Goal: Transaction & Acquisition: Purchase product/service

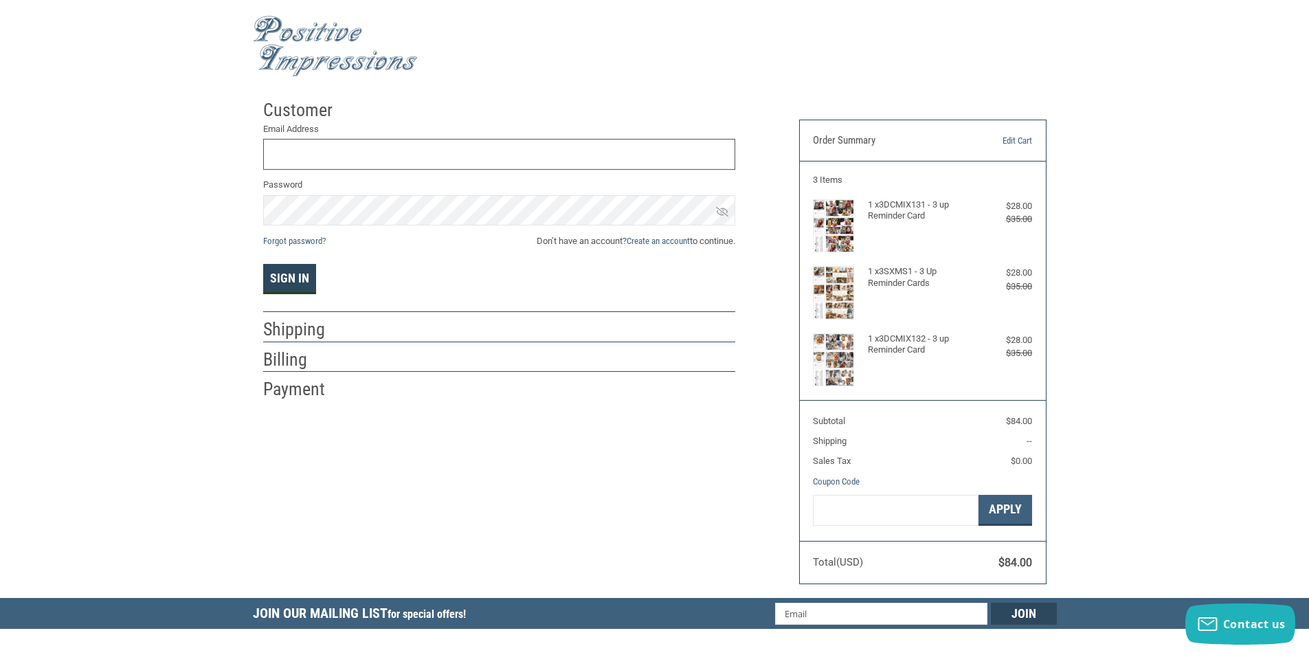
type input "FRONT1@ALPINEANIMALHOSPITALCDA.COM"
click at [291, 278] on button "Sign In" at bounding box center [289, 279] width 53 height 30
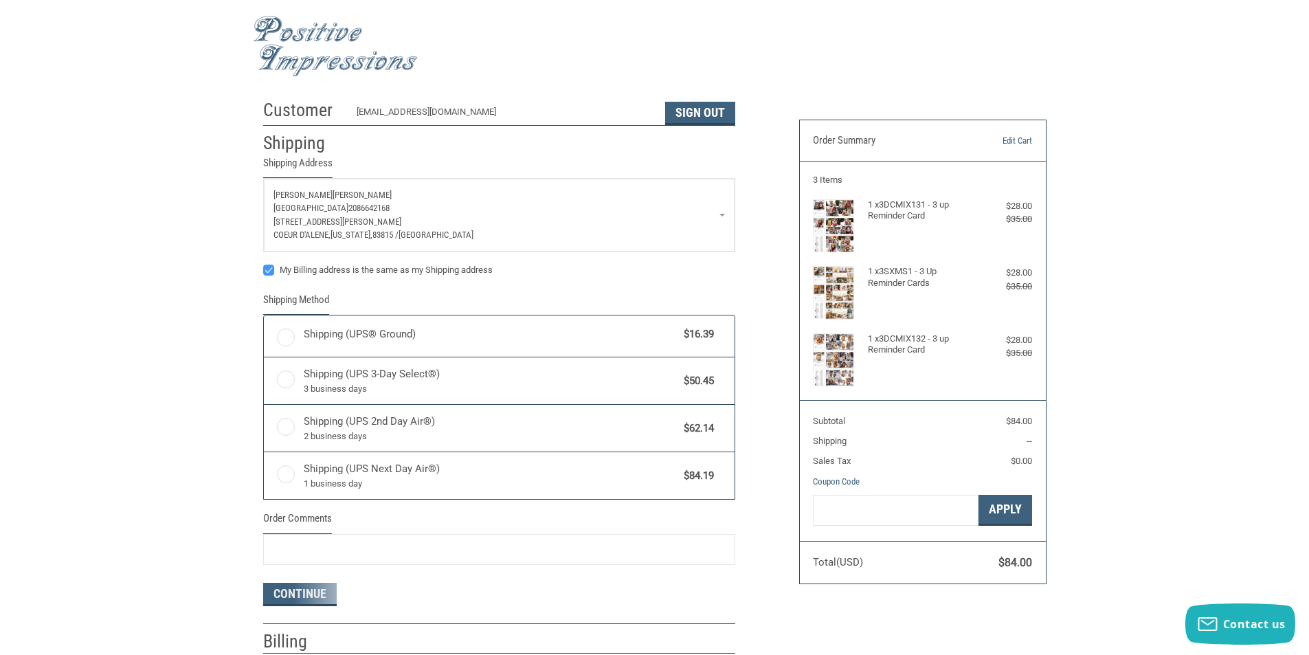
radio input "true"
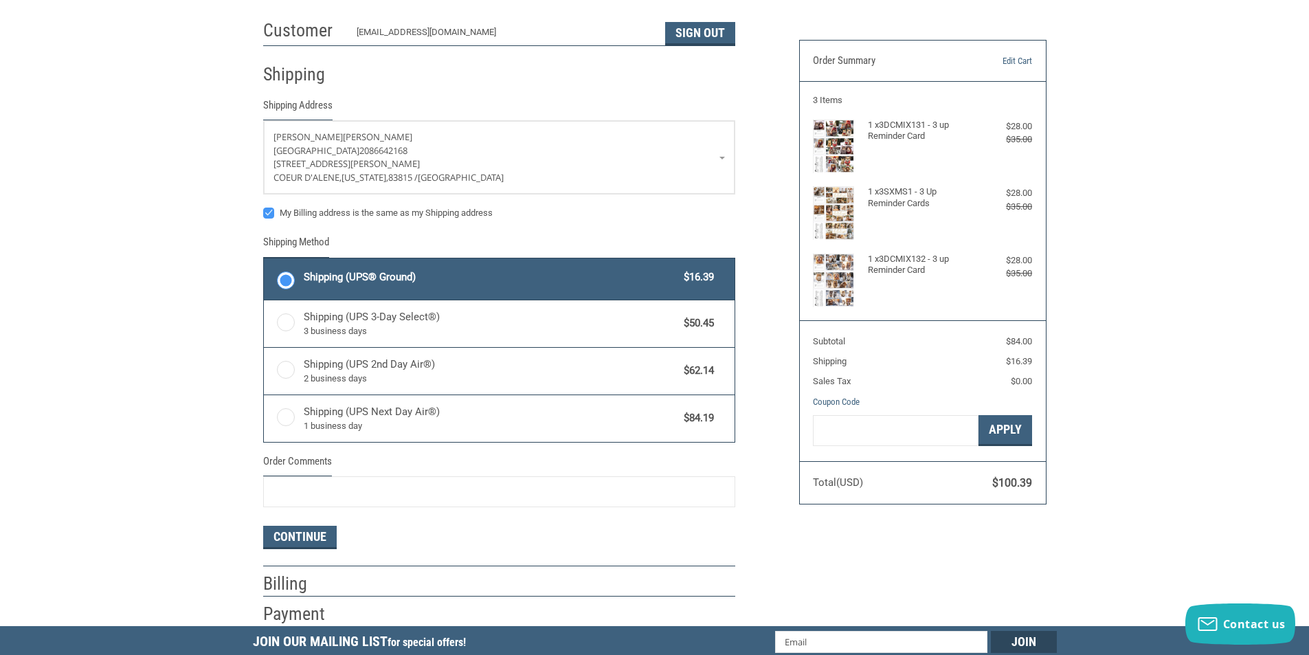
scroll to position [206, 0]
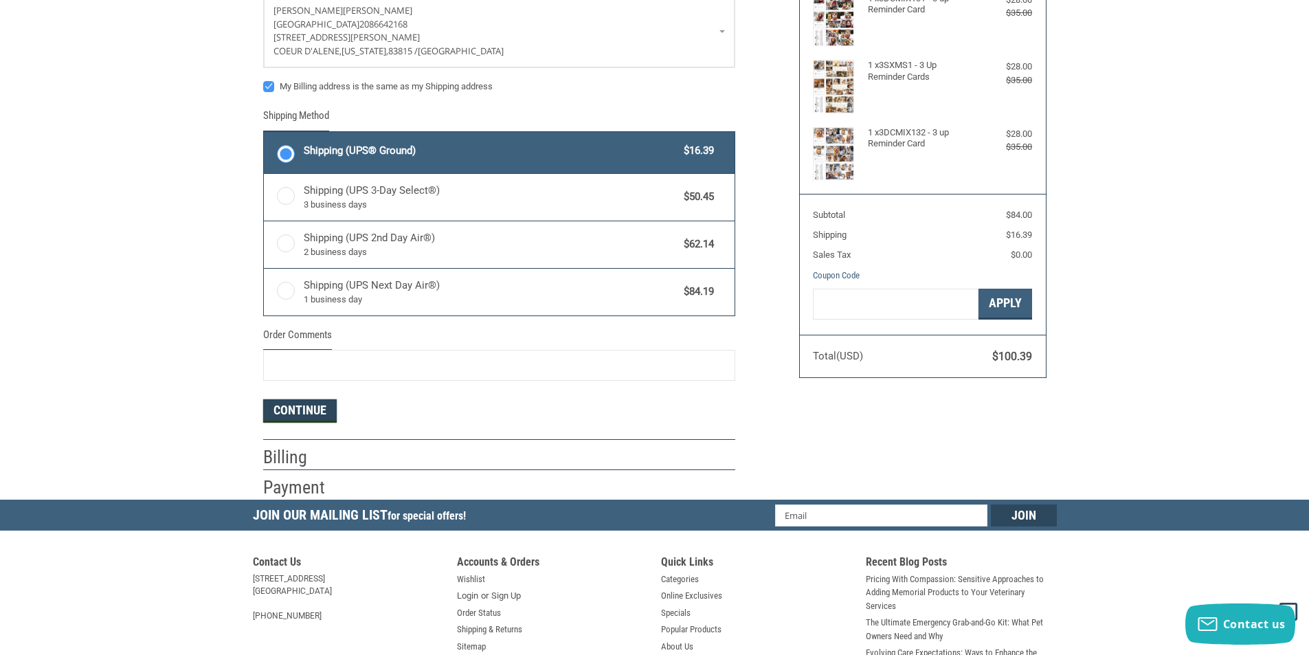
click at [304, 406] on button "Continue" at bounding box center [300, 410] width 74 height 23
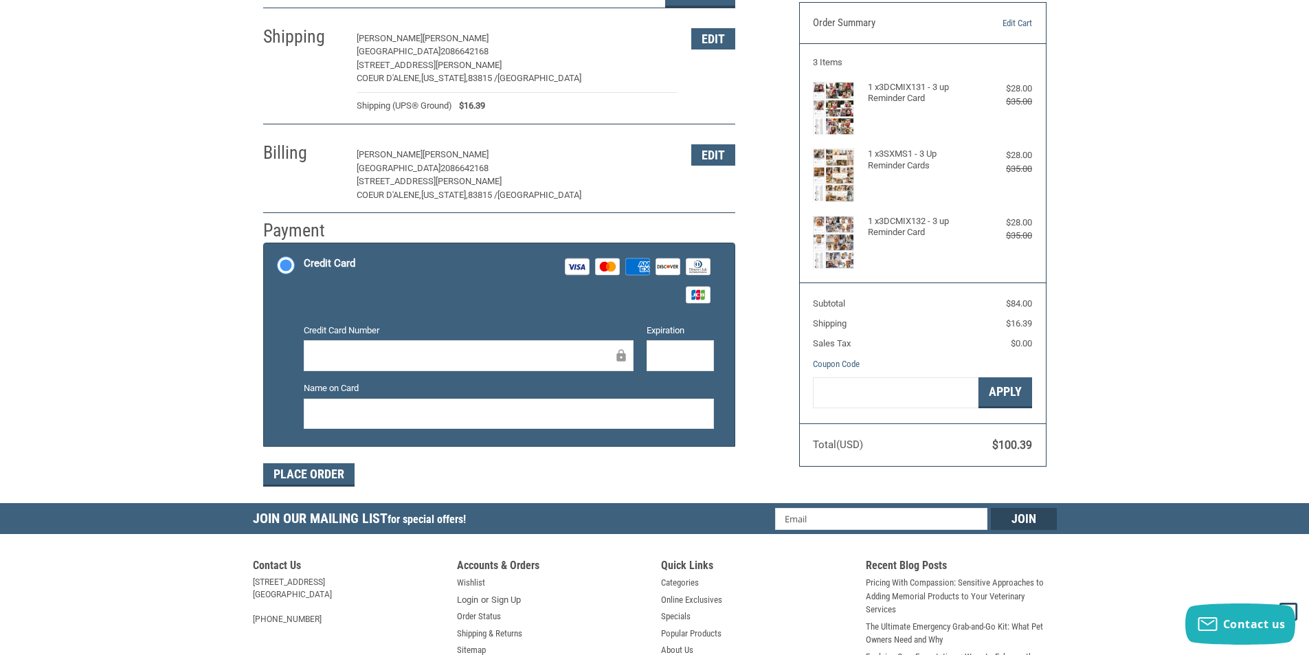
scroll to position [0, 0]
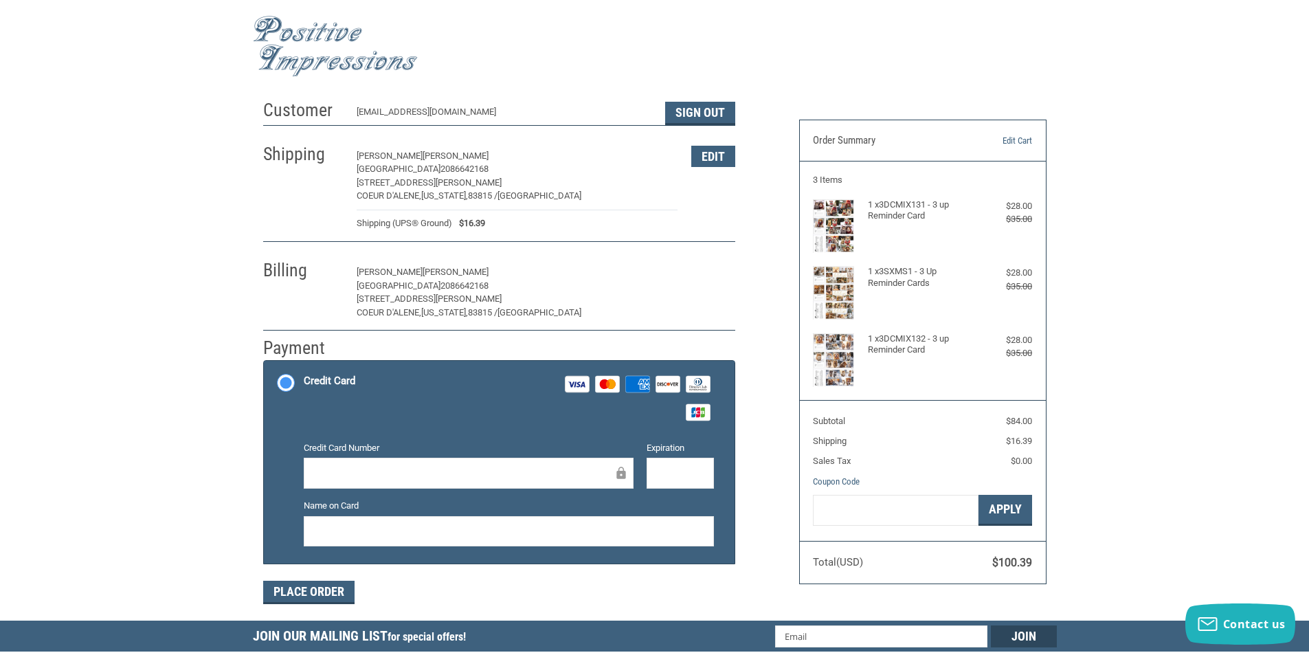
click at [705, 274] on button "Edit" at bounding box center [713, 272] width 44 height 21
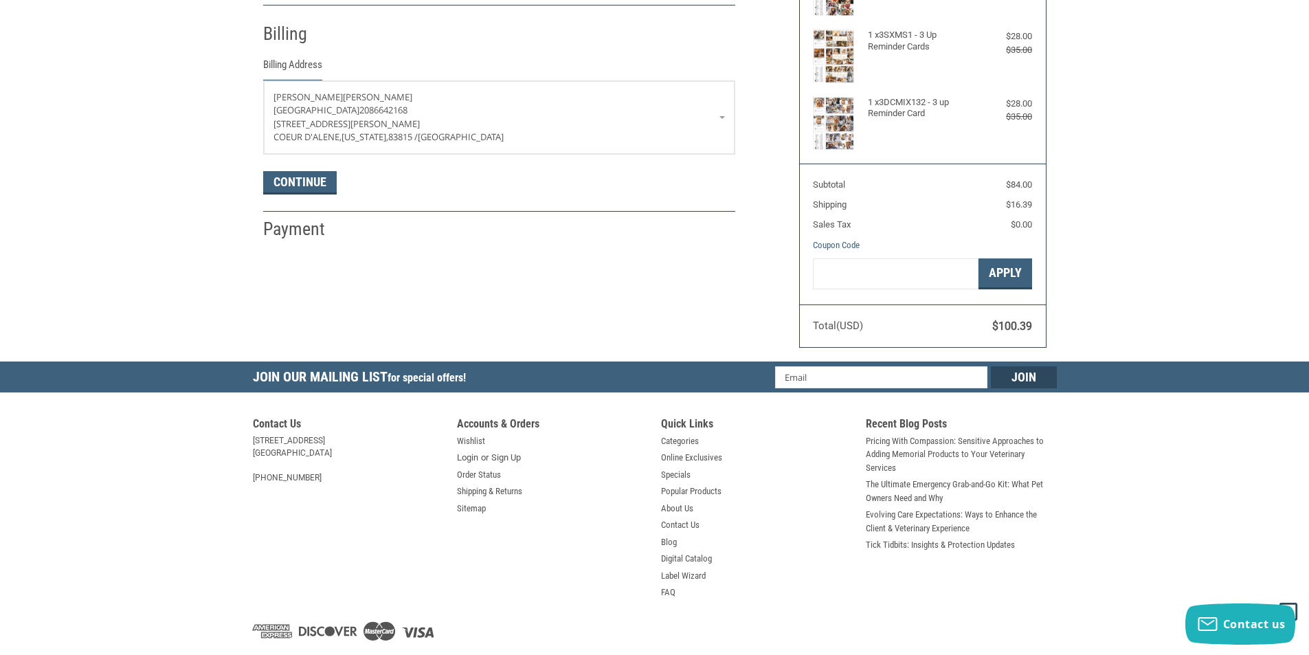
scroll to position [243, 0]
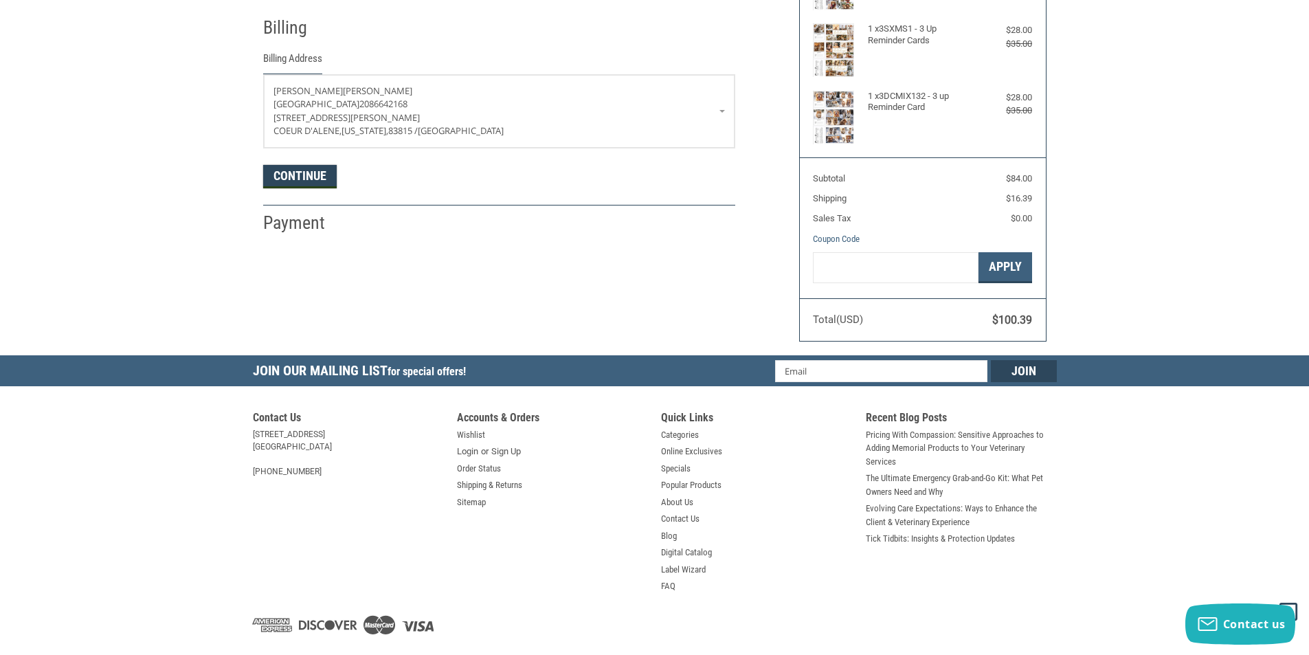
click at [282, 175] on button "Continue" at bounding box center [300, 176] width 74 height 23
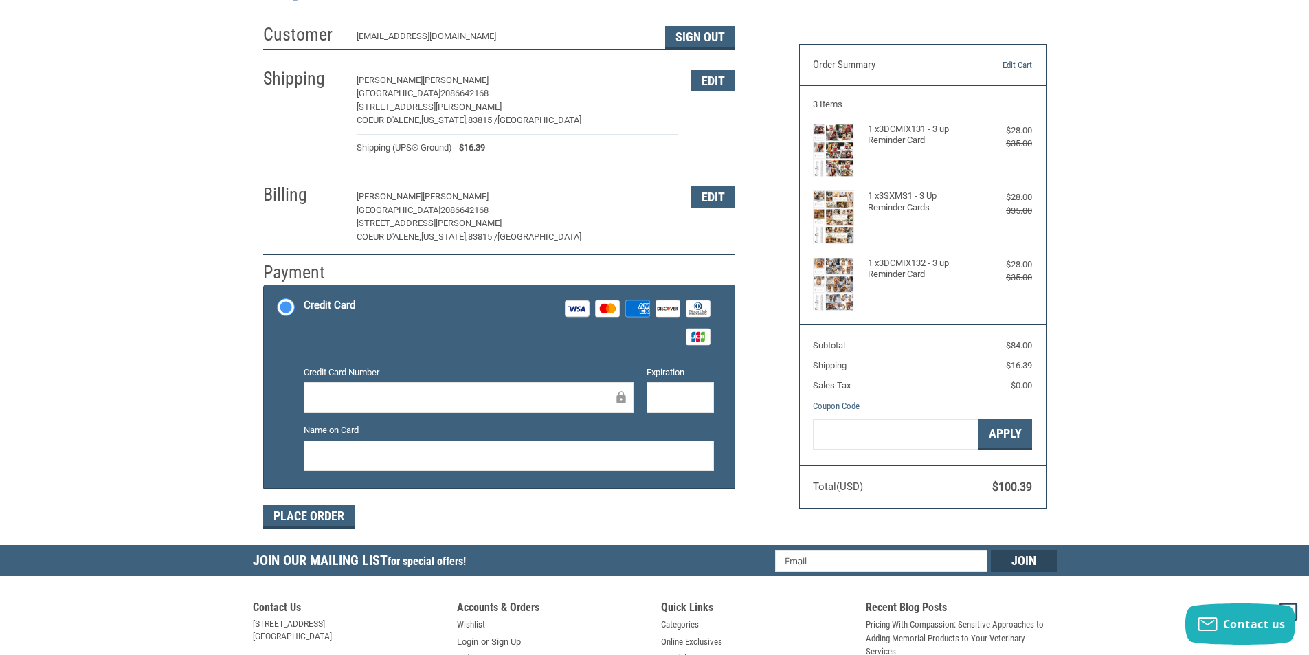
scroll to position [0, 0]
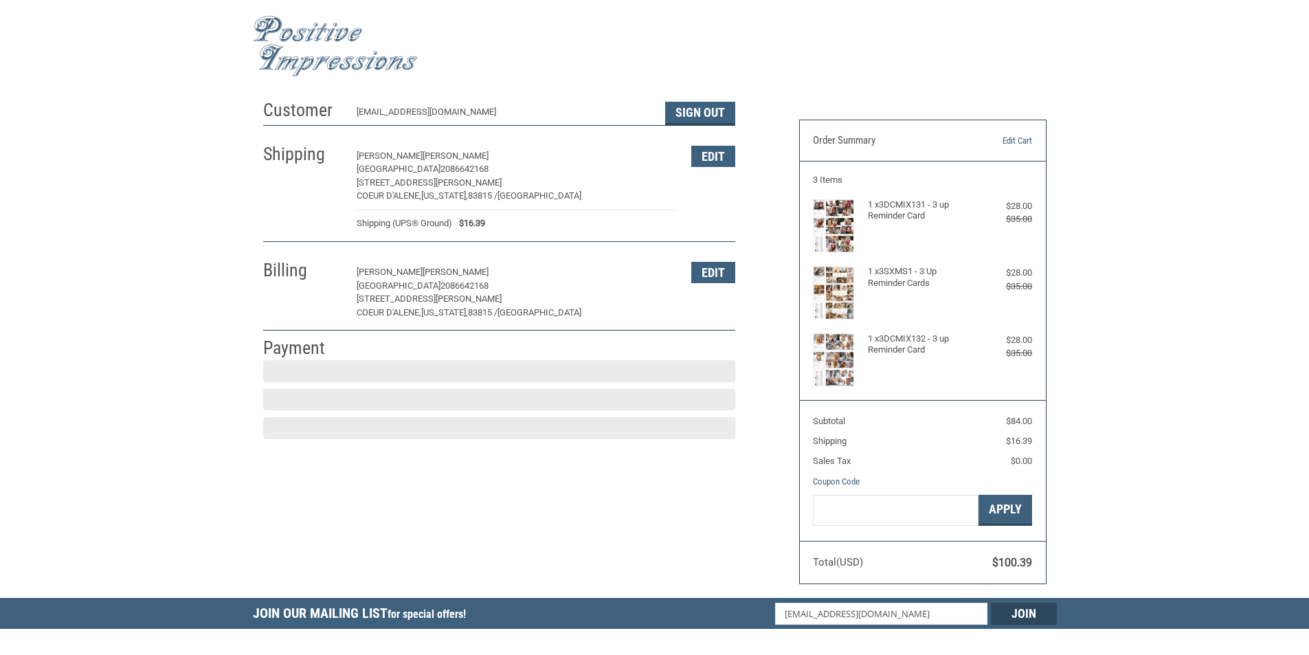
scroll to position [9, 0]
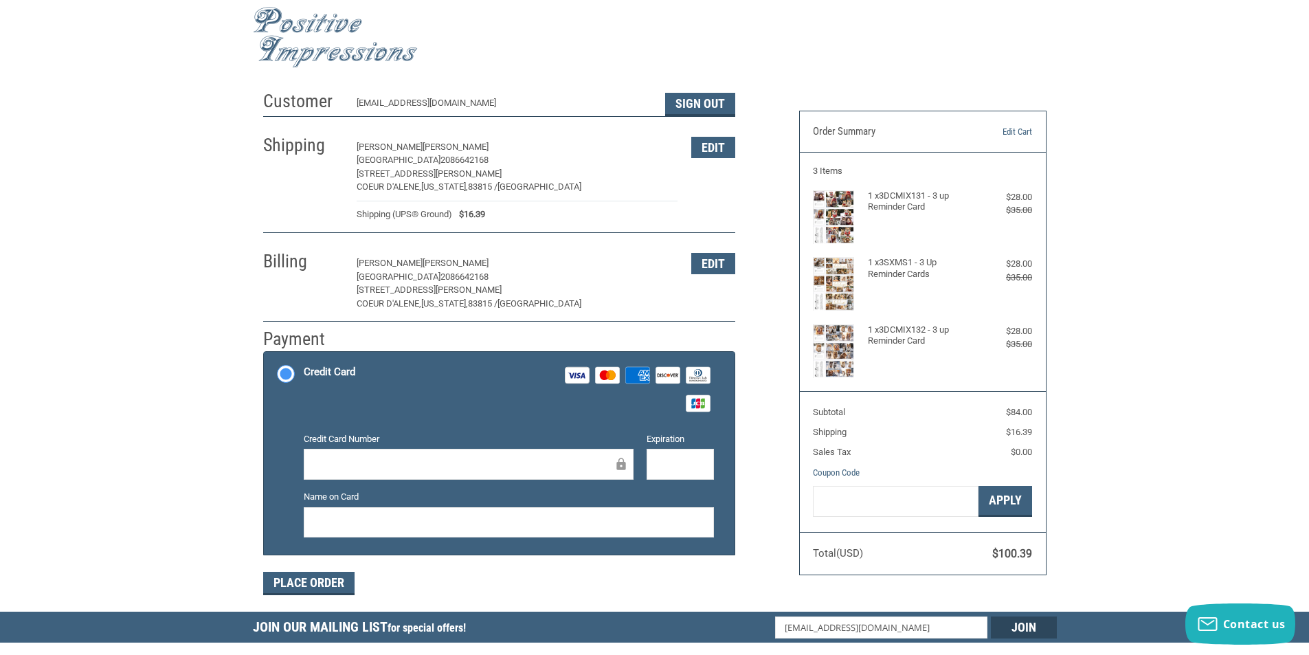
click at [423, 268] on span "[PERSON_NAME]" at bounding box center [456, 263] width 66 height 10
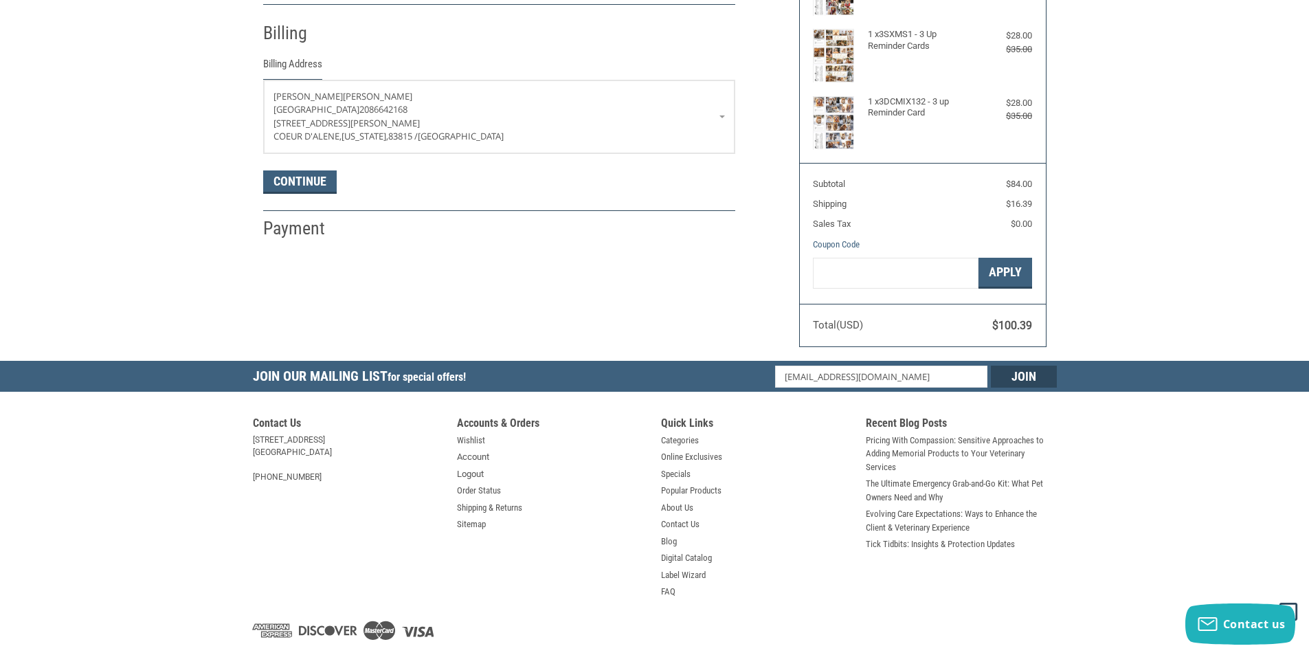
scroll to position [243, 0]
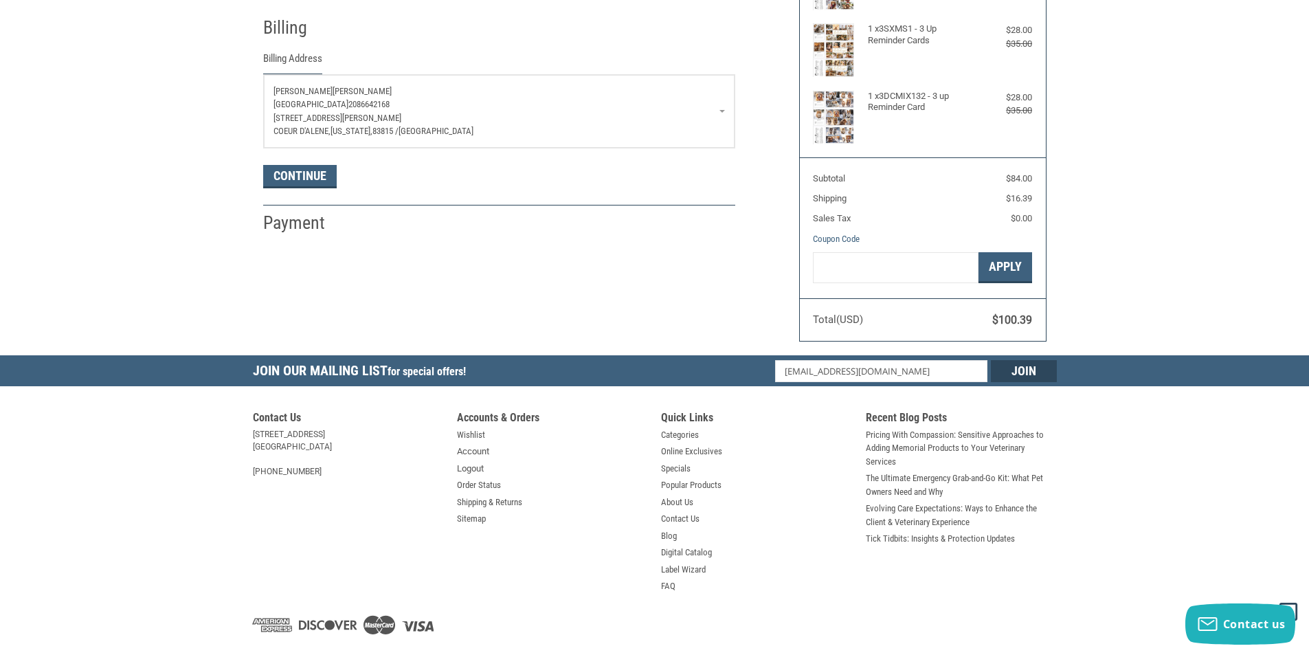
click at [318, 118] on span "[STREET_ADDRESS][PERSON_NAME]" at bounding box center [338, 118] width 128 height 10
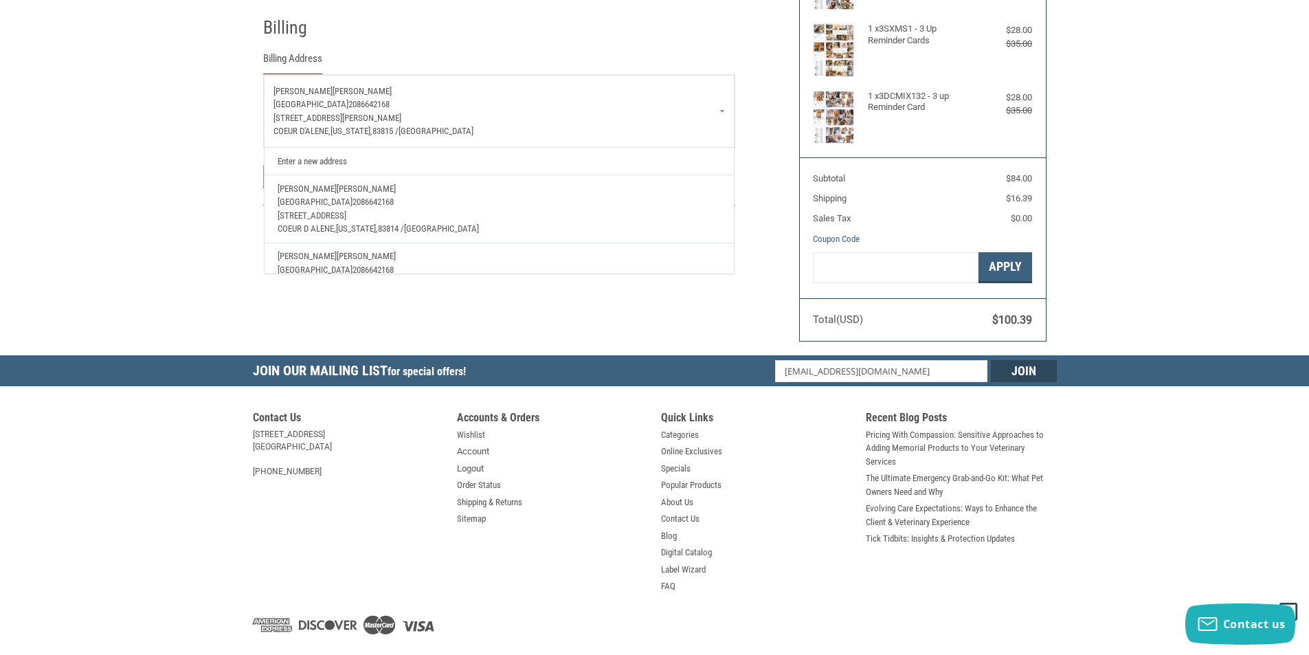
click at [375, 107] on span "2086642168" at bounding box center [368, 104] width 41 height 10
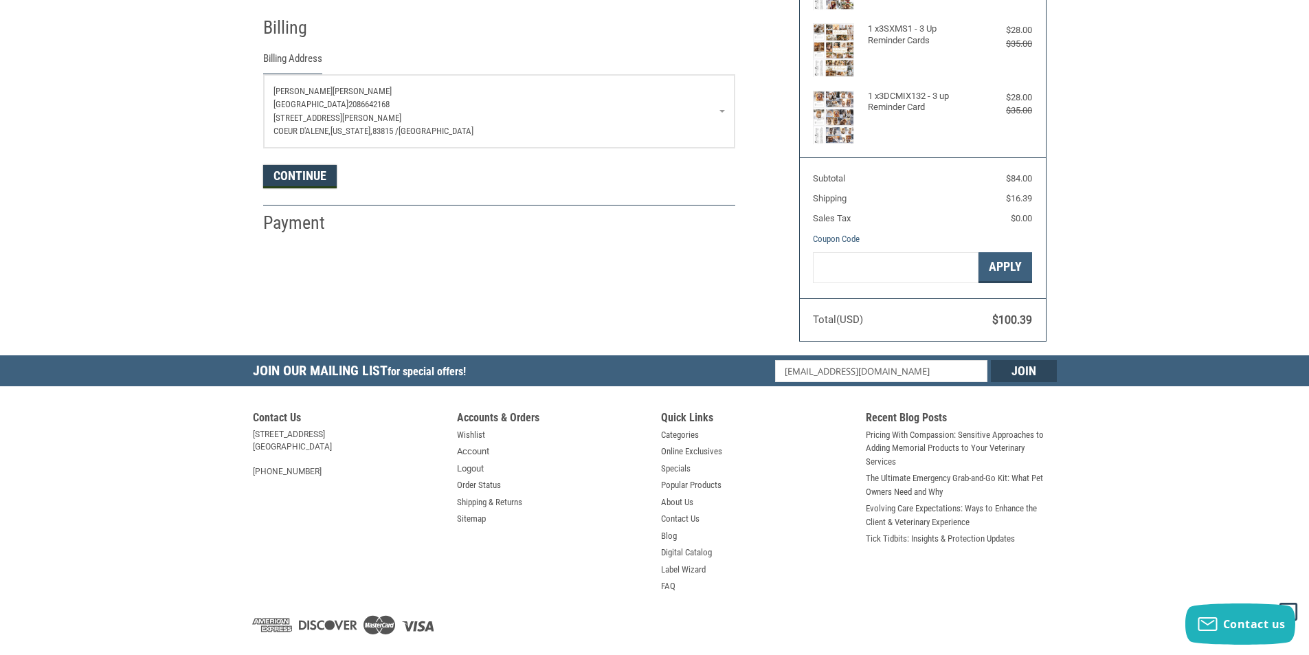
click at [307, 175] on button "Continue" at bounding box center [300, 176] width 74 height 23
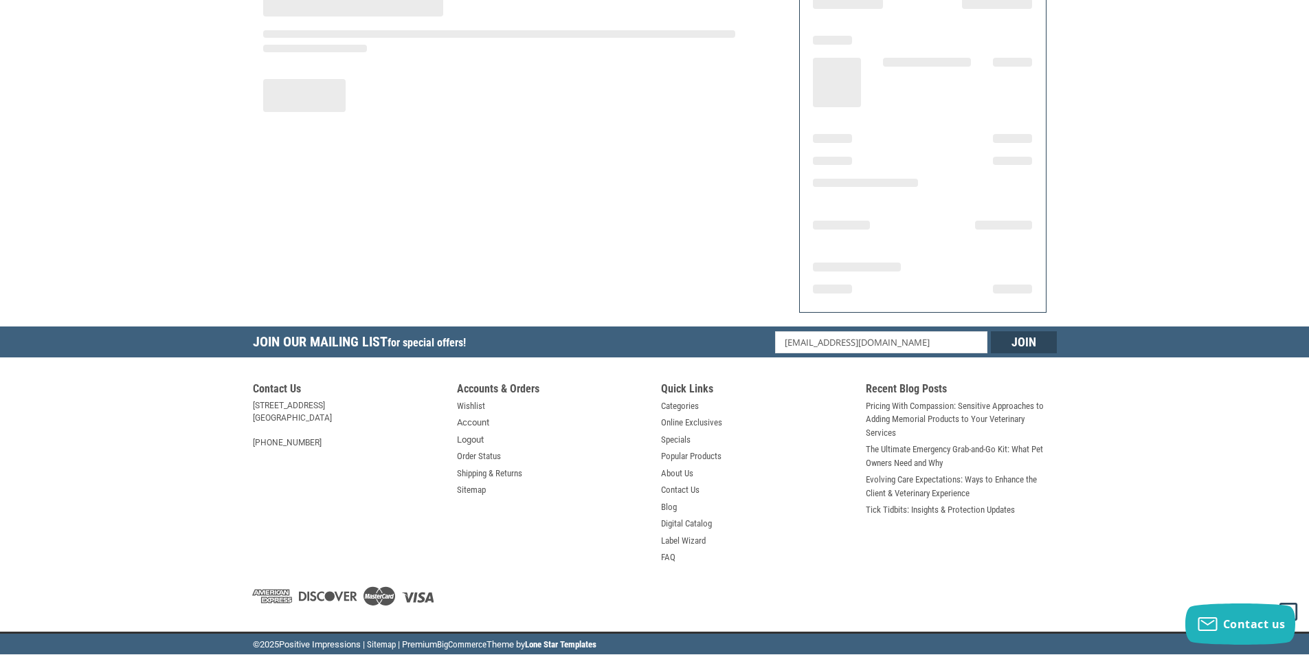
scroll to position [136, 0]
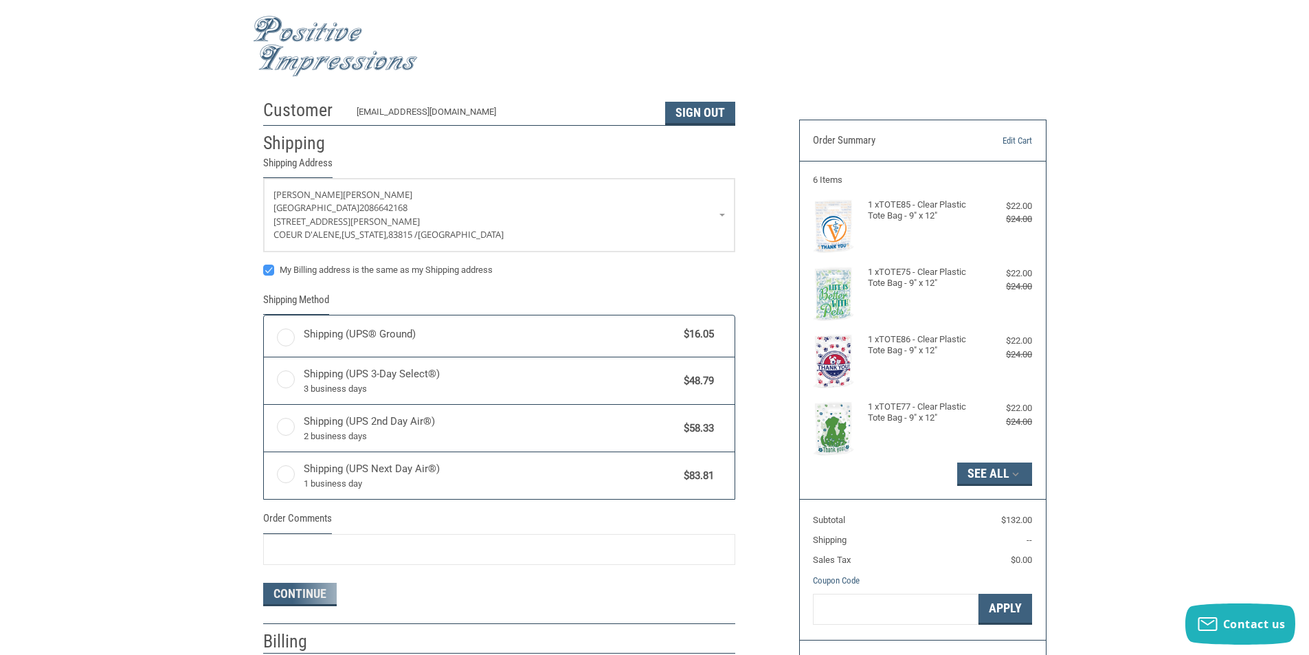
radio input "true"
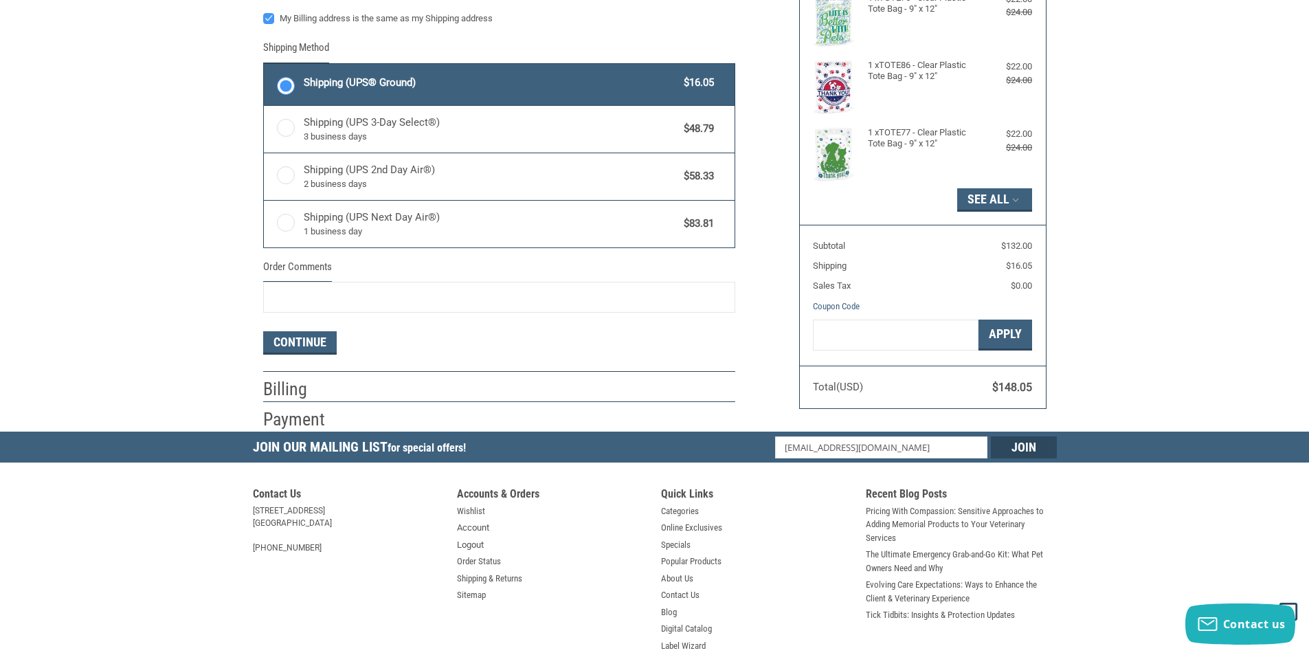
scroll to position [275, 0]
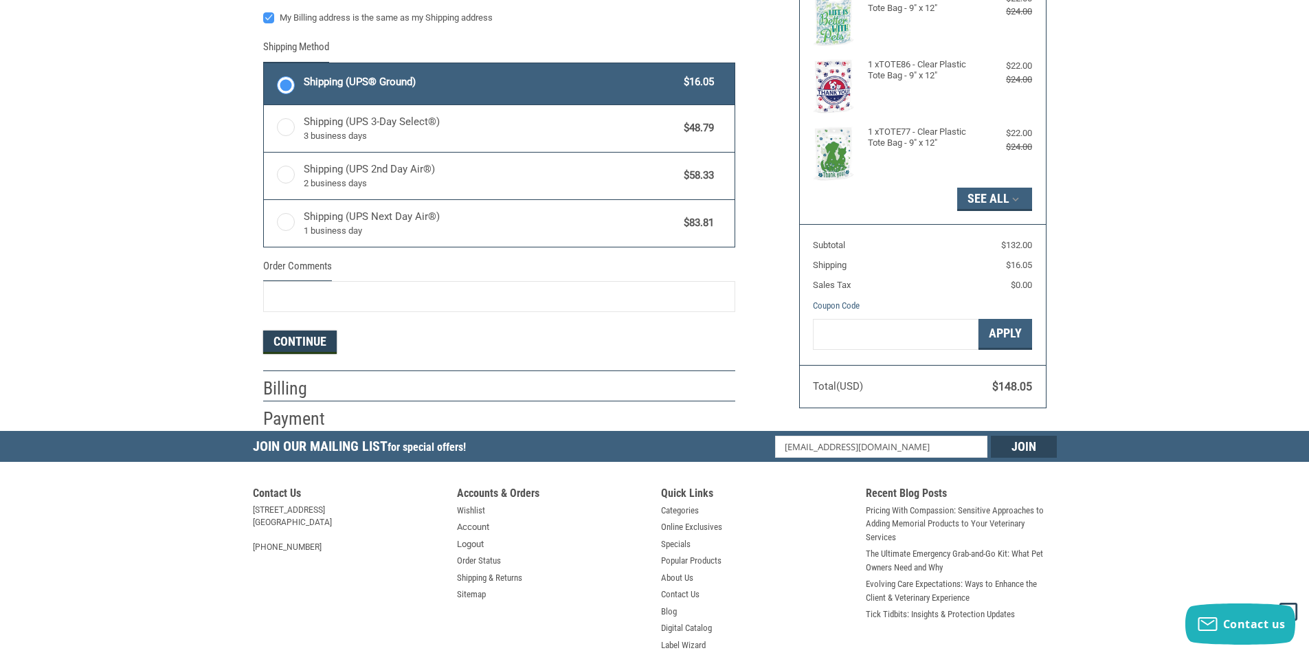
click at [291, 340] on button "Continue" at bounding box center [300, 342] width 74 height 23
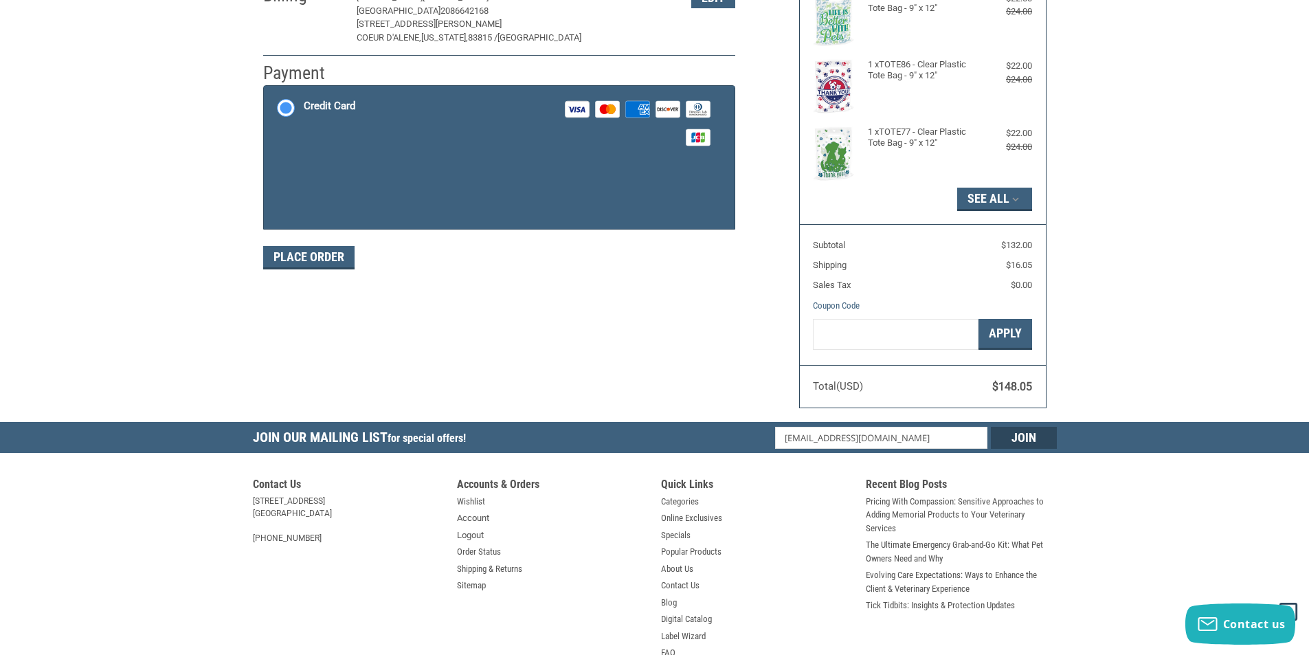
scroll to position [201, 0]
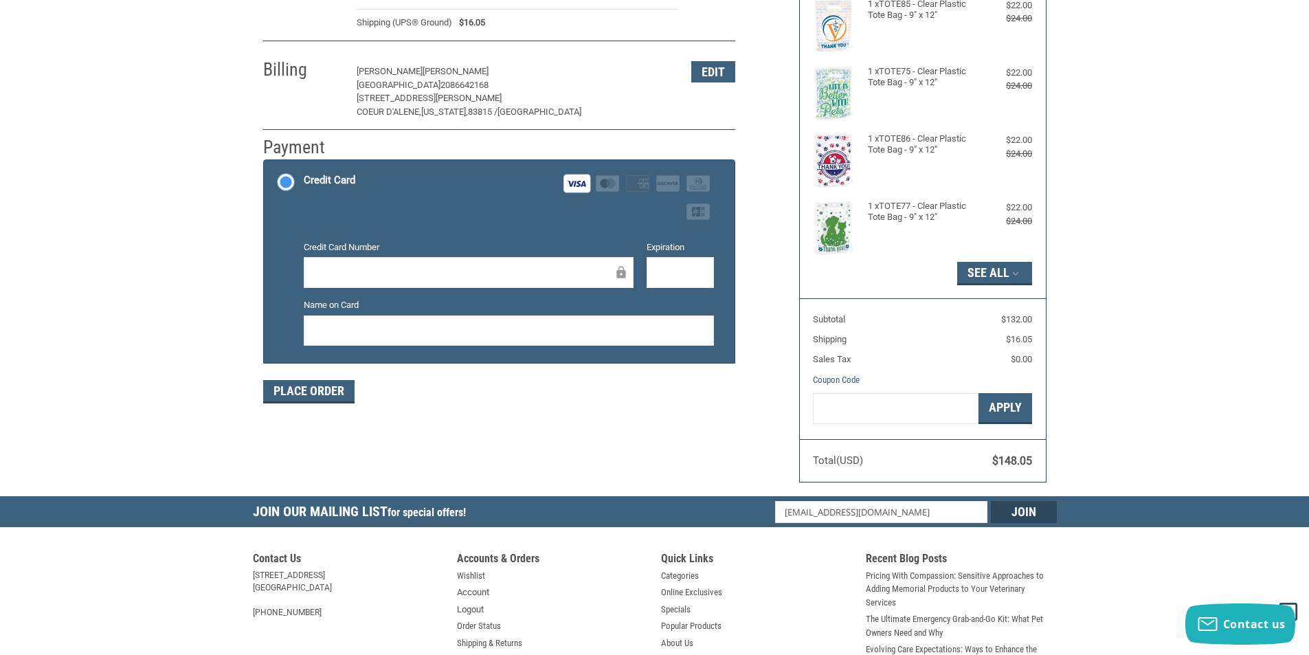
click at [334, 295] on div "Credit Card Number Expiration Name on Card" at bounding box center [509, 299] width 424 height 116
click at [344, 338] on iframe at bounding box center [508, 330] width 391 height 16
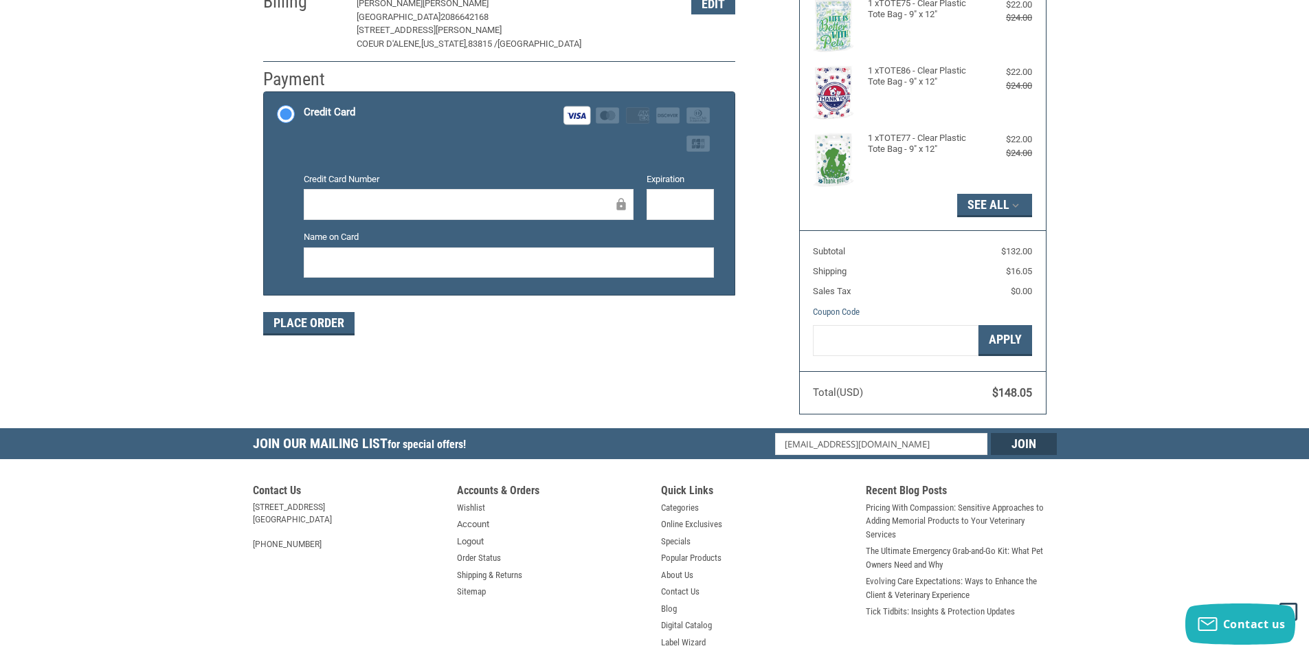
scroll to position [371, 0]
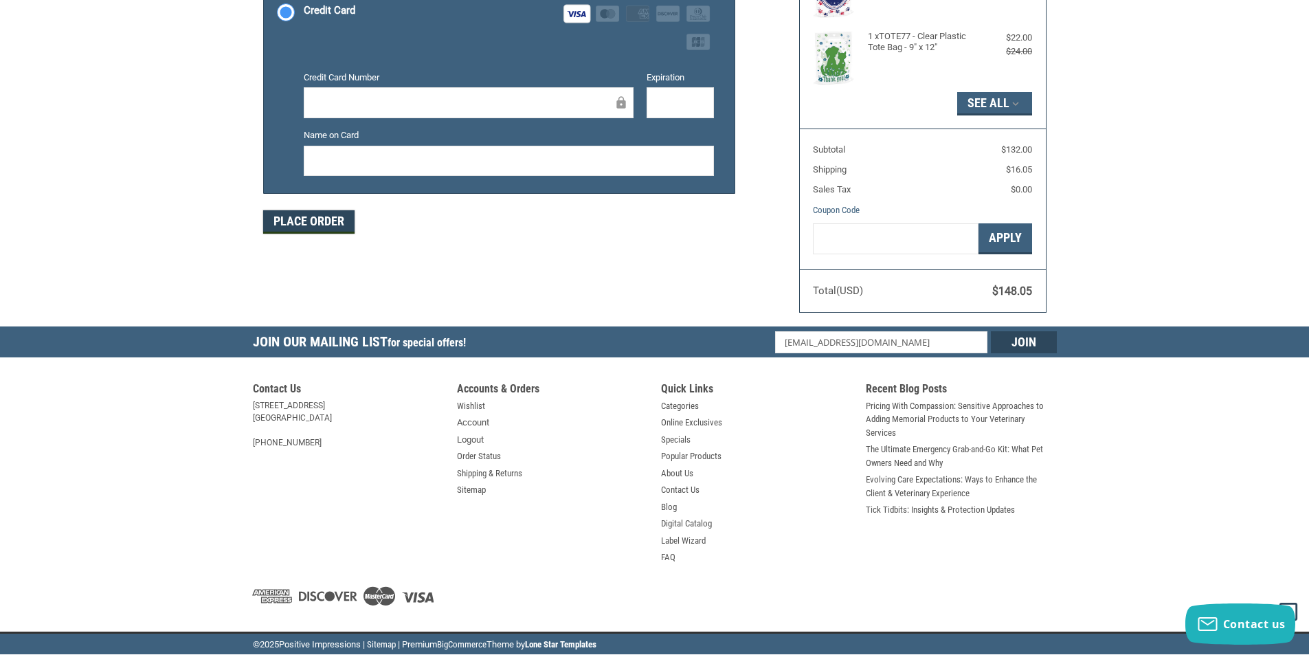
click at [315, 230] on button "Place Order" at bounding box center [308, 221] width 91 height 23
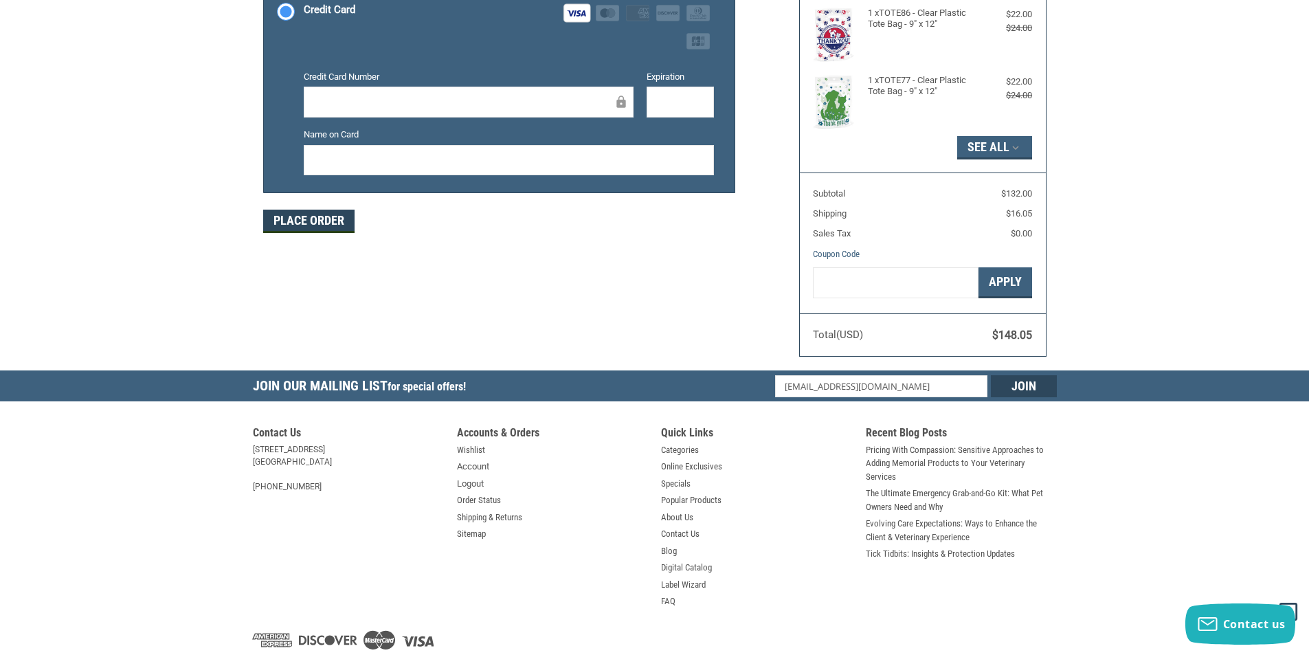
scroll to position [136, 0]
